Goal: Task Accomplishment & Management: Use online tool/utility

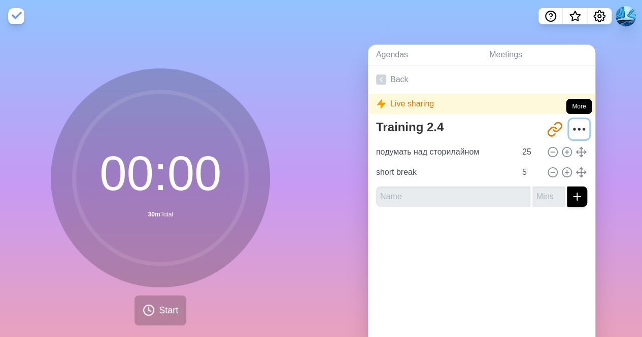
click at [573, 127] on icon "More" at bounding box center [579, 129] width 16 height 16
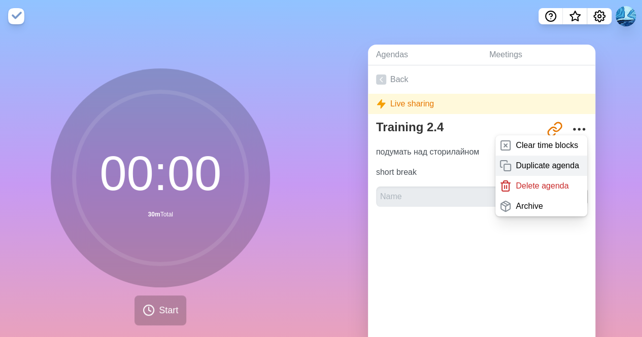
click at [526, 167] on p "Duplicate agenda" at bounding box center [547, 166] width 63 height 12
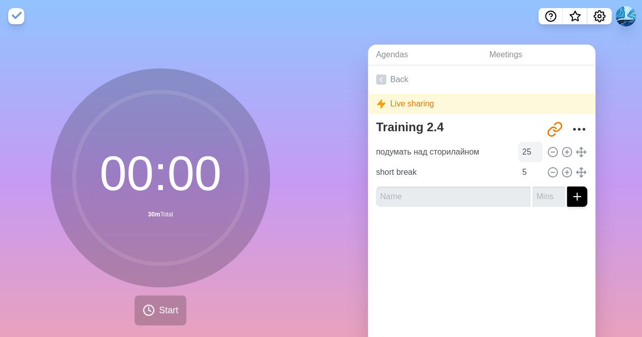
type textarea "Training 2.4 copy"
type input "[URL][DOMAIN_NAME]"
click at [391, 103] on div "Live sharing" at bounding box center [481, 104] width 227 height 20
click at [381, 80] on icon at bounding box center [381, 80] width 10 height 10
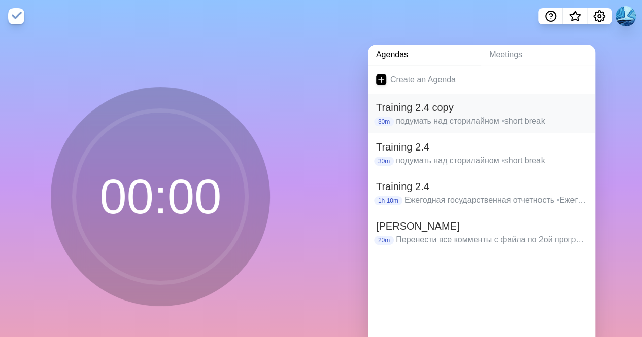
click at [467, 108] on h2 "Training 2.4 copy" at bounding box center [481, 107] width 211 height 15
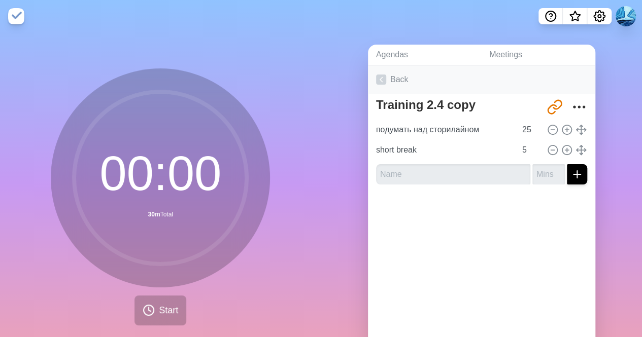
click at [387, 84] on link "Back" at bounding box center [481, 79] width 227 height 28
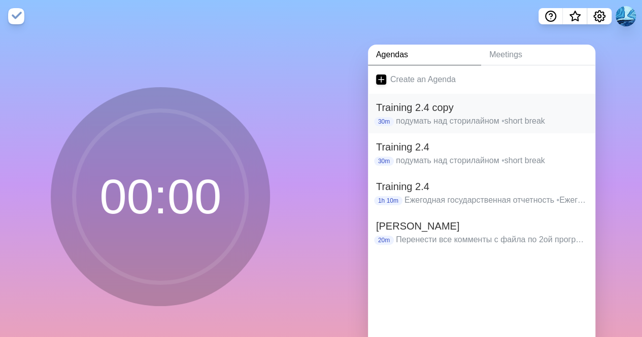
click at [444, 123] on p "подумать над сторилайном • short break" at bounding box center [491, 121] width 191 height 12
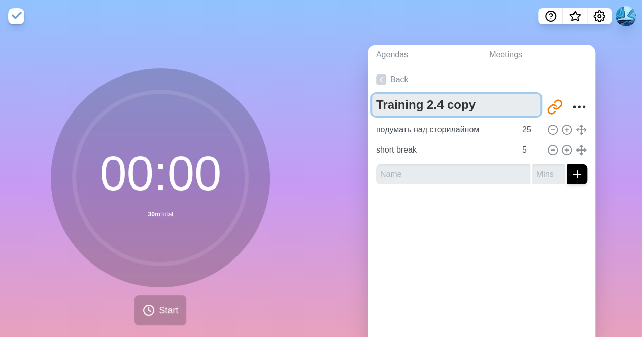
drag, startPoint x: 468, startPoint y: 108, endPoint x: 325, endPoint y: 99, distance: 143.4
click at [325, 99] on div "Agendas Meetings Back Training 2.4 copy [URL][DOMAIN_NAME] подумать над сторила…" at bounding box center [481, 200] width 321 height 337
paste textarea "Инвойс"
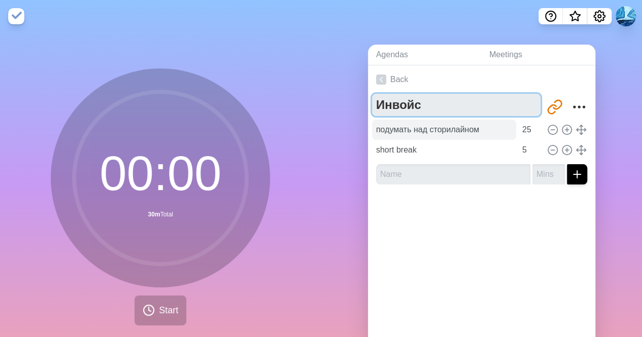
type textarea "Инвойс"
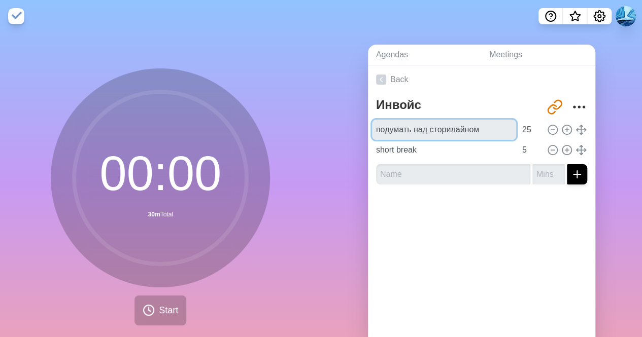
drag, startPoint x: 480, startPoint y: 129, endPoint x: 322, endPoint y: 125, distance: 157.9
click at [322, 125] on div "Agendas Meetings Back Инвойс [URL][DOMAIN_NAME] подумать над сторилайном 25 sho…" at bounding box center [481, 200] width 321 height 337
paste input "начала проверьте только цифры и даты"
type input "Сначала проверьте только цифры и даты"
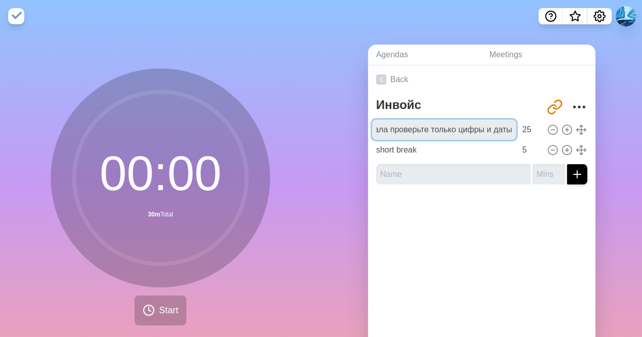
scroll to position [0, 0]
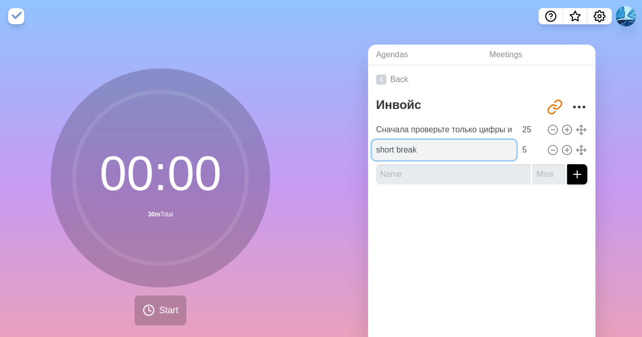
click at [431, 149] on input "short break" at bounding box center [444, 150] width 144 height 20
drag, startPoint x: 431, startPoint y: 149, endPoint x: 290, endPoint y: 147, distance: 141.1
click at [290, 147] on div "00 : 00 30m Total Start Agendas Meetings Back Инвойс [URL][DOMAIN_NAME] Сначала…" at bounding box center [321, 200] width 642 height 337
paste input "wording"
type input "w"
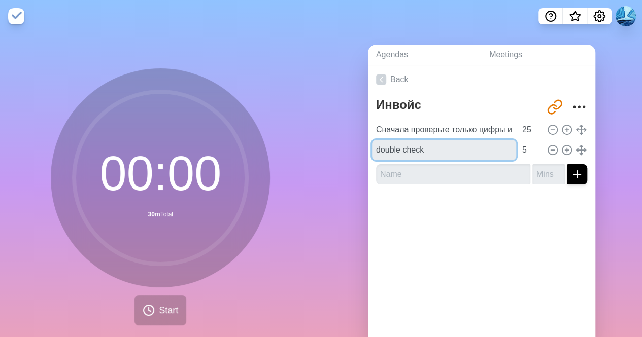
type input "double check"
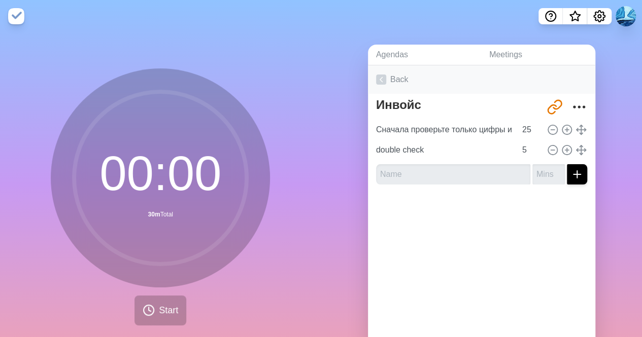
click at [395, 75] on link "Back" at bounding box center [481, 79] width 227 height 28
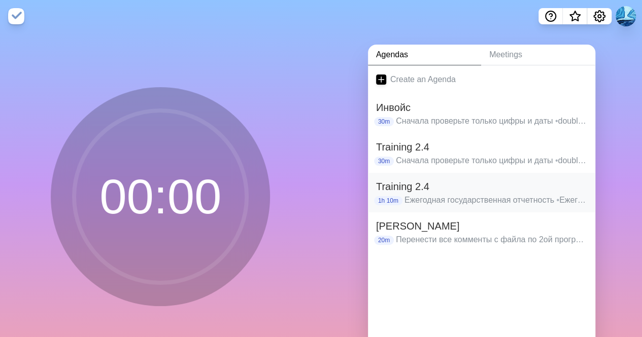
click at [455, 190] on h2 "Training 2.4" at bounding box center [481, 186] width 211 height 15
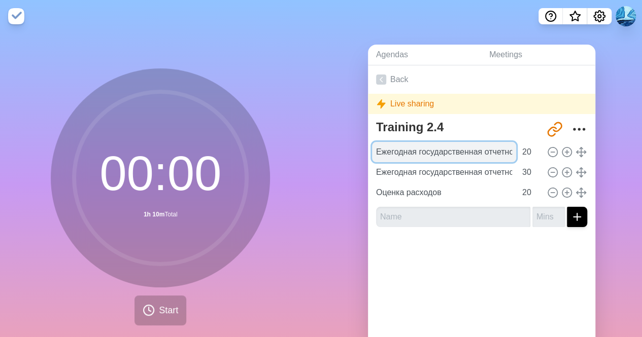
click at [456, 151] on input "Ежегодная государственная отчетность" at bounding box center [444, 152] width 144 height 20
paste input "абросать черновые заголовки для этих 3-4 слайдов"
type input "Набросать черновые заголовки для этих 3-4 слайдов"
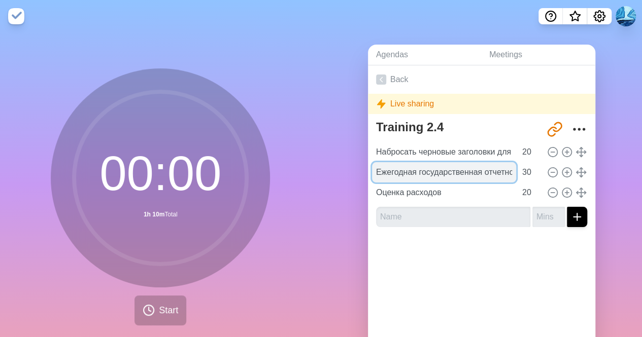
click at [419, 177] on input "Ежегодная государственная отчетность" at bounding box center [444, 172] width 144 height 20
paste input "айти/создать картинки или иконки для них"
type input "Найти/создать картинки или [DEMOGRAPHIC_DATA] для них"
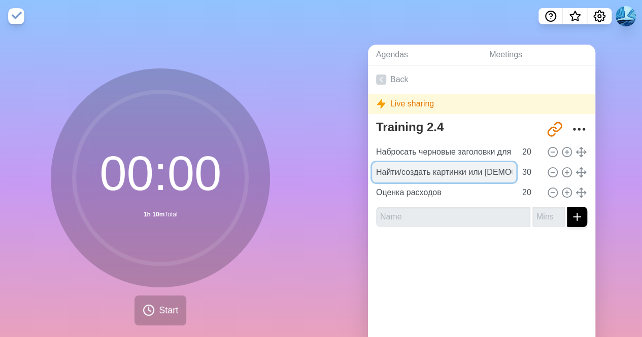
click at [393, 165] on input "Найти/создать картинки или [DEMOGRAPHIC_DATA] для них" at bounding box center [444, 172] width 144 height 20
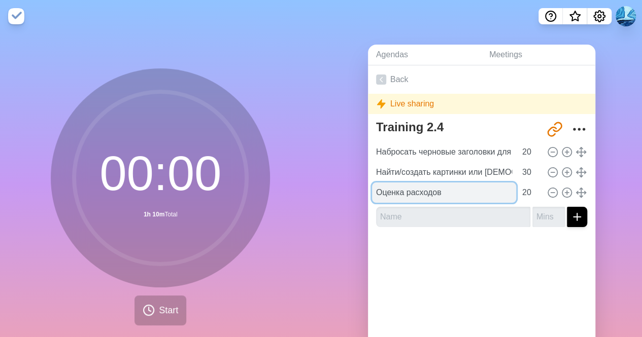
click at [408, 194] on input "Оценка расходов" at bounding box center [444, 193] width 144 height 20
paste input "полировать дизайн"
type input "Отполировать дизайн"
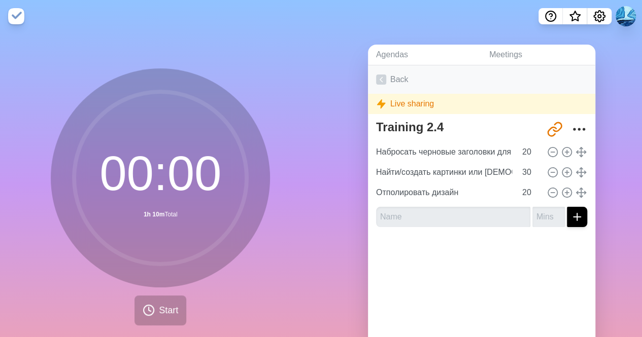
click at [392, 80] on link "Back" at bounding box center [481, 79] width 227 height 28
click at [380, 81] on polyline at bounding box center [381, 80] width 3 height 5
click at [384, 77] on link "Back" at bounding box center [481, 79] width 227 height 28
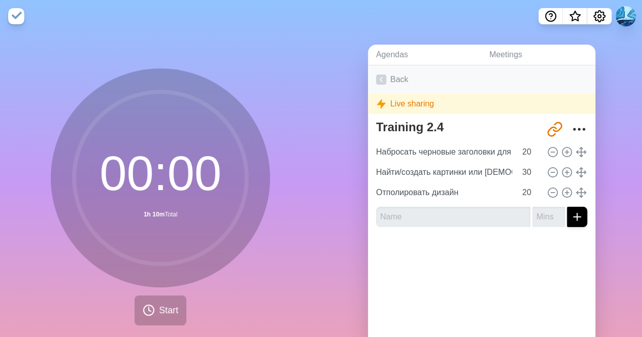
click at [384, 77] on link "Back" at bounding box center [481, 79] width 227 height 28
click at [392, 78] on link "Back" at bounding box center [481, 79] width 227 height 28
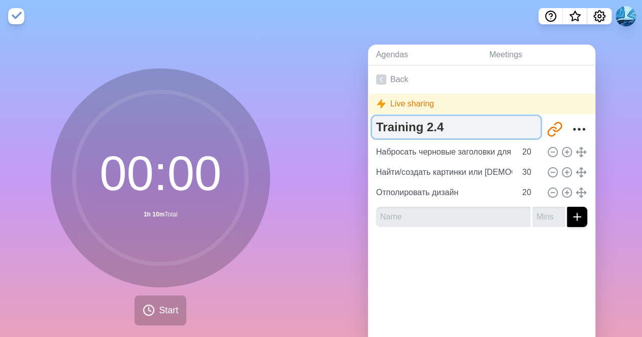
click at [410, 120] on textarea "Training 2.4" at bounding box center [456, 127] width 168 height 22
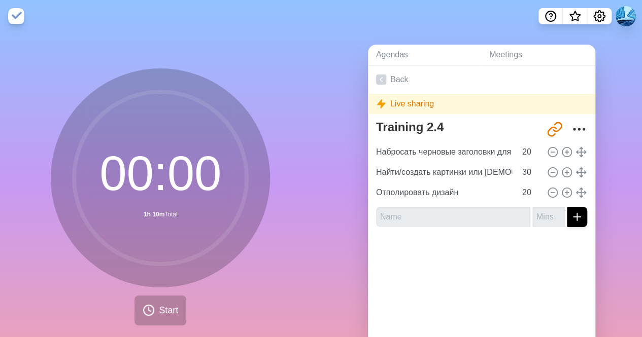
click at [413, 104] on div "Live sharing" at bounding box center [481, 104] width 227 height 20
click at [383, 83] on link "Back" at bounding box center [481, 79] width 227 height 28
click at [376, 79] on icon at bounding box center [381, 80] width 10 height 10
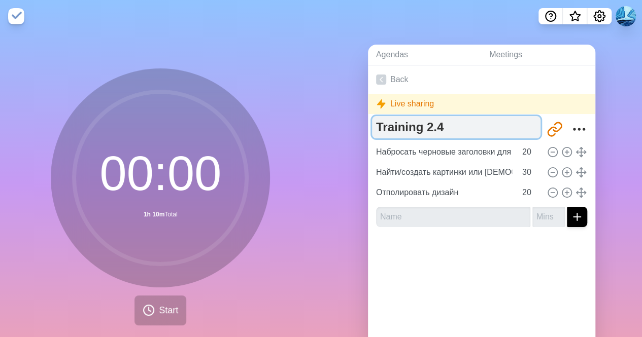
click at [391, 122] on textarea "Training 2.4" at bounding box center [456, 127] width 168 height 22
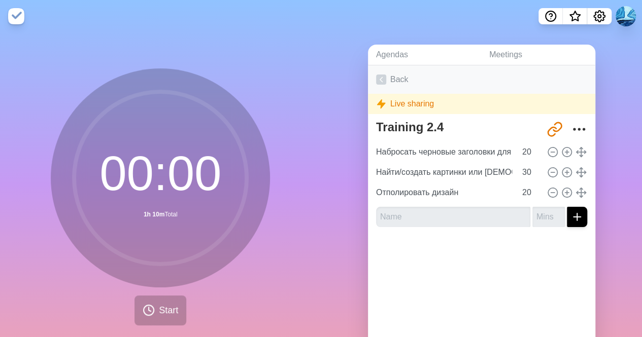
click at [380, 78] on icon at bounding box center [381, 80] width 10 height 10
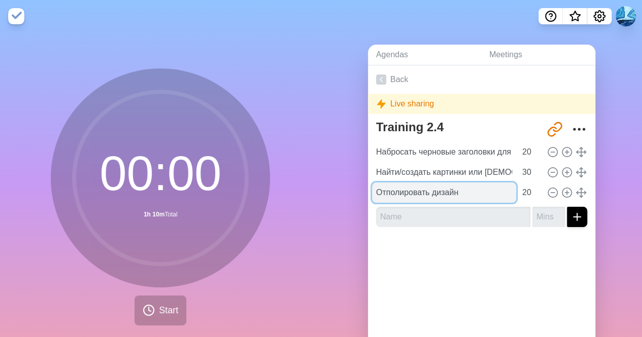
click at [437, 192] on input "Отполировать дизайн" at bounding box center [444, 193] width 144 height 20
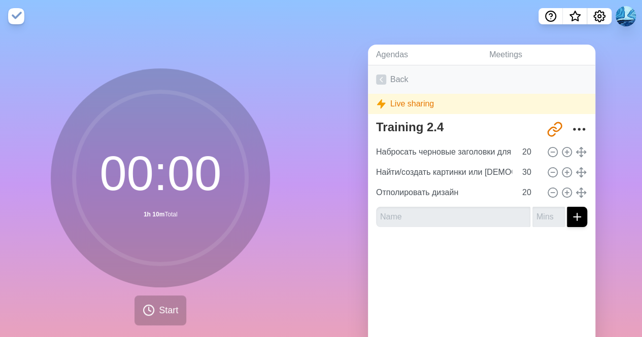
click at [387, 81] on link "Back" at bounding box center [481, 79] width 227 height 28
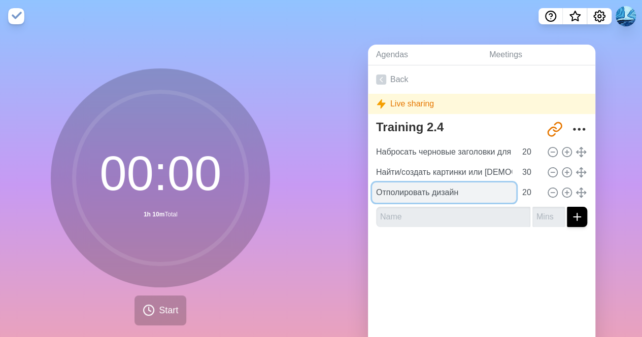
click at [444, 188] on input "Отполировать дизайн" at bounding box center [444, 193] width 144 height 20
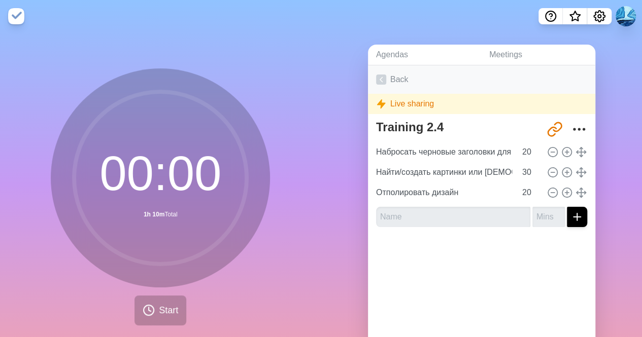
click at [396, 81] on link "Back" at bounding box center [481, 79] width 227 height 28
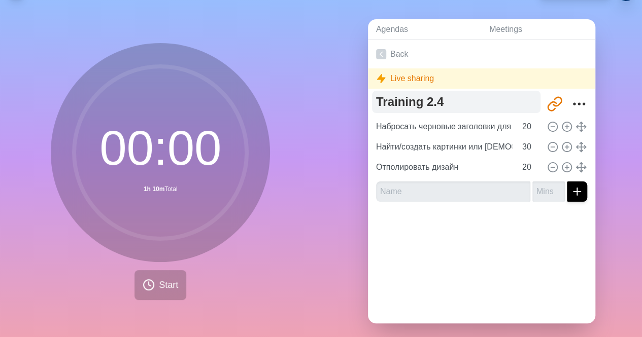
scroll to position [40, 0]
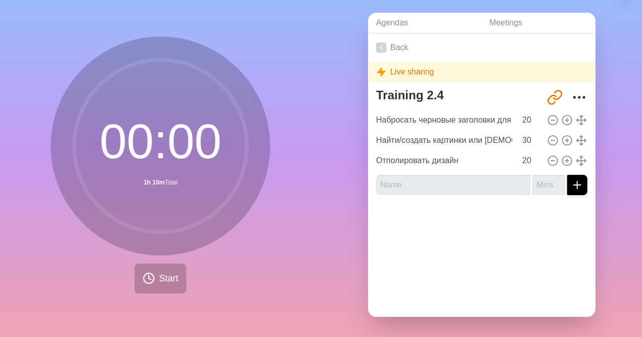
click at [409, 64] on div "Live sharing" at bounding box center [481, 72] width 227 height 20
click at [371, 39] on link "Back" at bounding box center [481, 47] width 227 height 28
click at [377, 43] on icon at bounding box center [381, 48] width 10 height 10
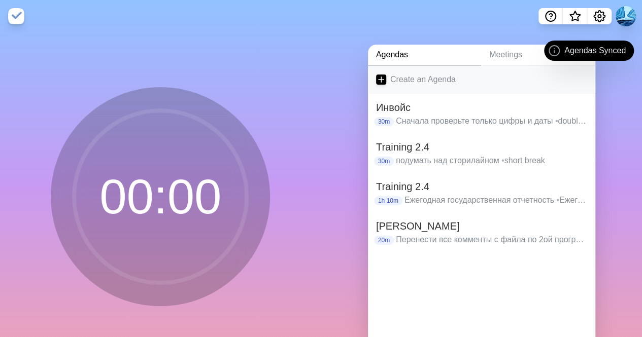
click at [388, 78] on link "Create an Agenda" at bounding box center [481, 79] width 227 height 28
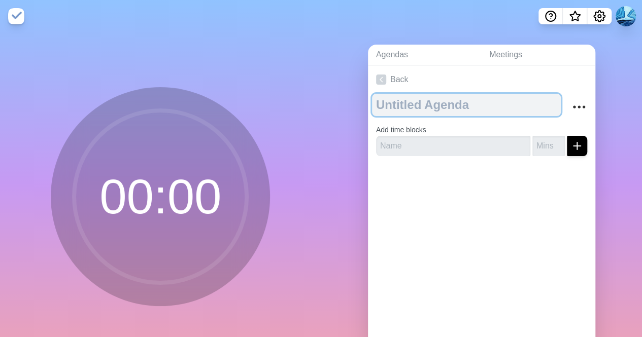
click at [393, 104] on textarea at bounding box center [466, 105] width 189 height 22
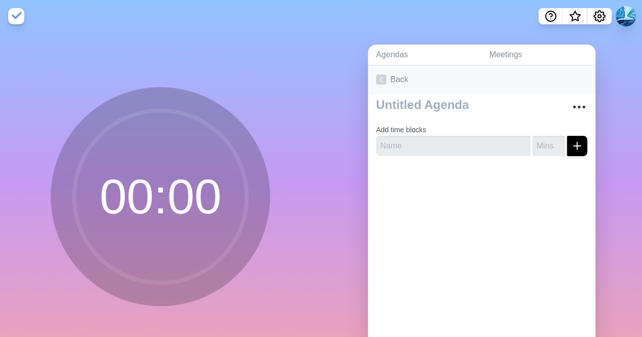
click at [376, 78] on icon at bounding box center [381, 80] width 10 height 10
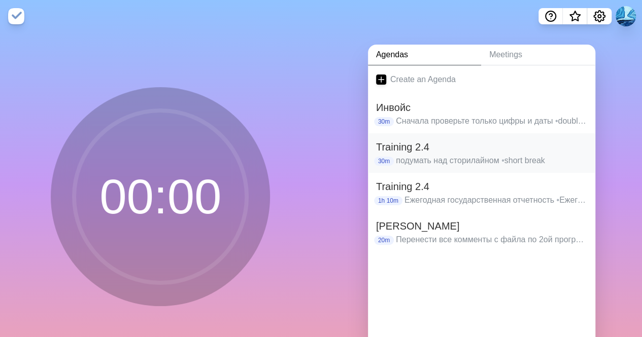
click at [456, 158] on p "подумать над сторилайном • short break" at bounding box center [491, 161] width 191 height 12
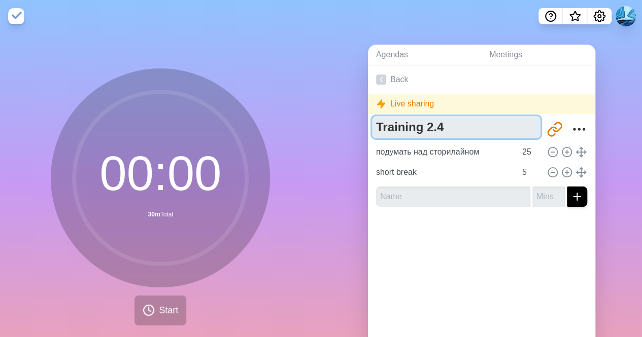
drag, startPoint x: 446, startPoint y: 130, endPoint x: 274, endPoint y: 119, distance: 171.9
click at [274, 119] on div "00 : 00 30m Total Start Agendas Meetings Back Live sharing Training 2.4 http://…" at bounding box center [321, 200] width 642 height 337
paste textarea "Составление имейлов"
type textarea "Составление имейлов"
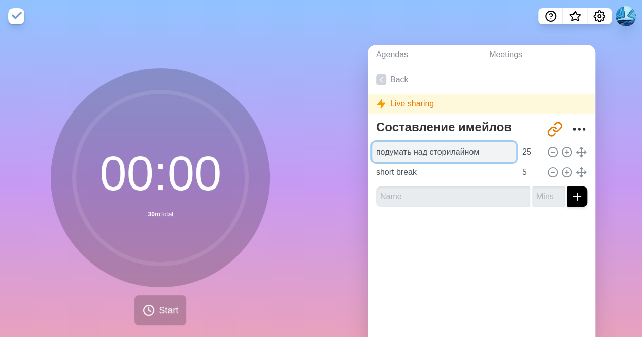
click at [440, 150] on input "подумать над сторилайном" at bounding box center [444, 152] width 144 height 20
paste input "сновная мысль"
type input "Основная мысль"
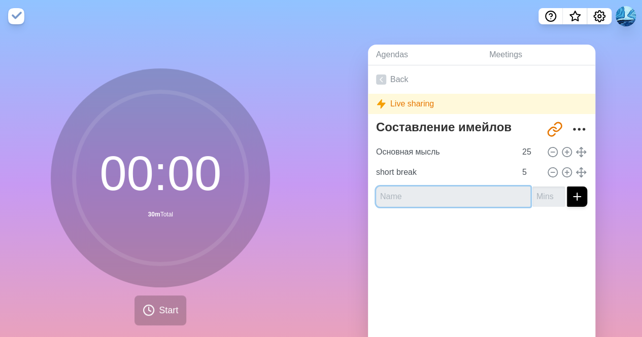
click at [419, 192] on input "text" at bounding box center [453, 197] width 154 height 20
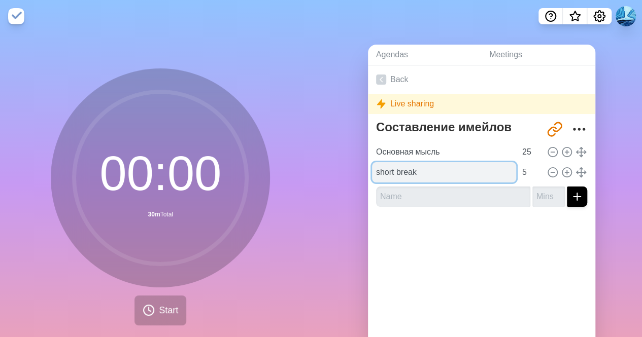
click at [421, 175] on input "short break" at bounding box center [444, 172] width 144 height 20
paste input "и доведите до ума."
type input "и доведите до ума"
